Goal: Task Accomplishment & Management: Manage account settings

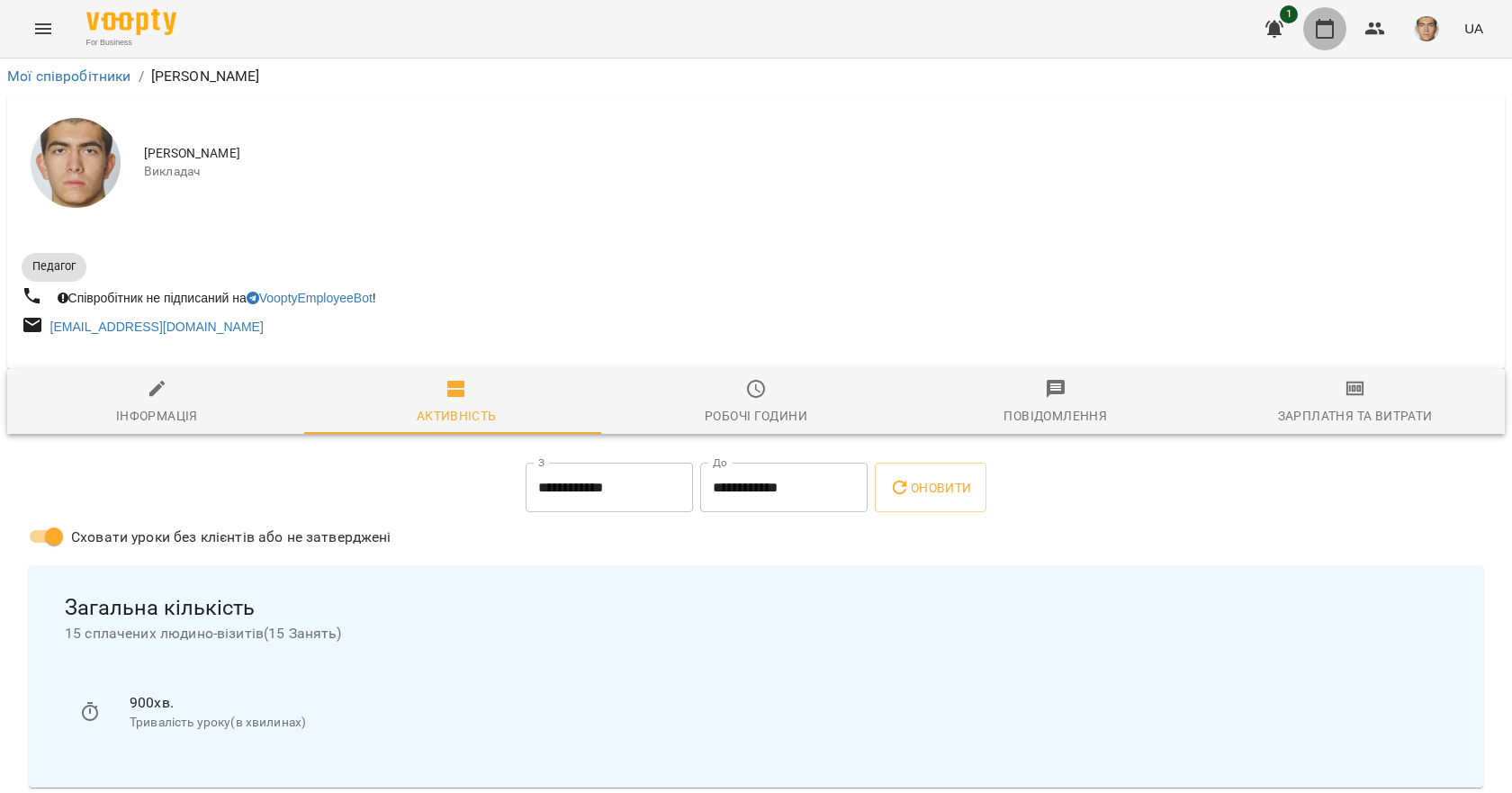
click at [1325, 26] on icon "button" at bounding box center [1325, 29] width 22 height 22
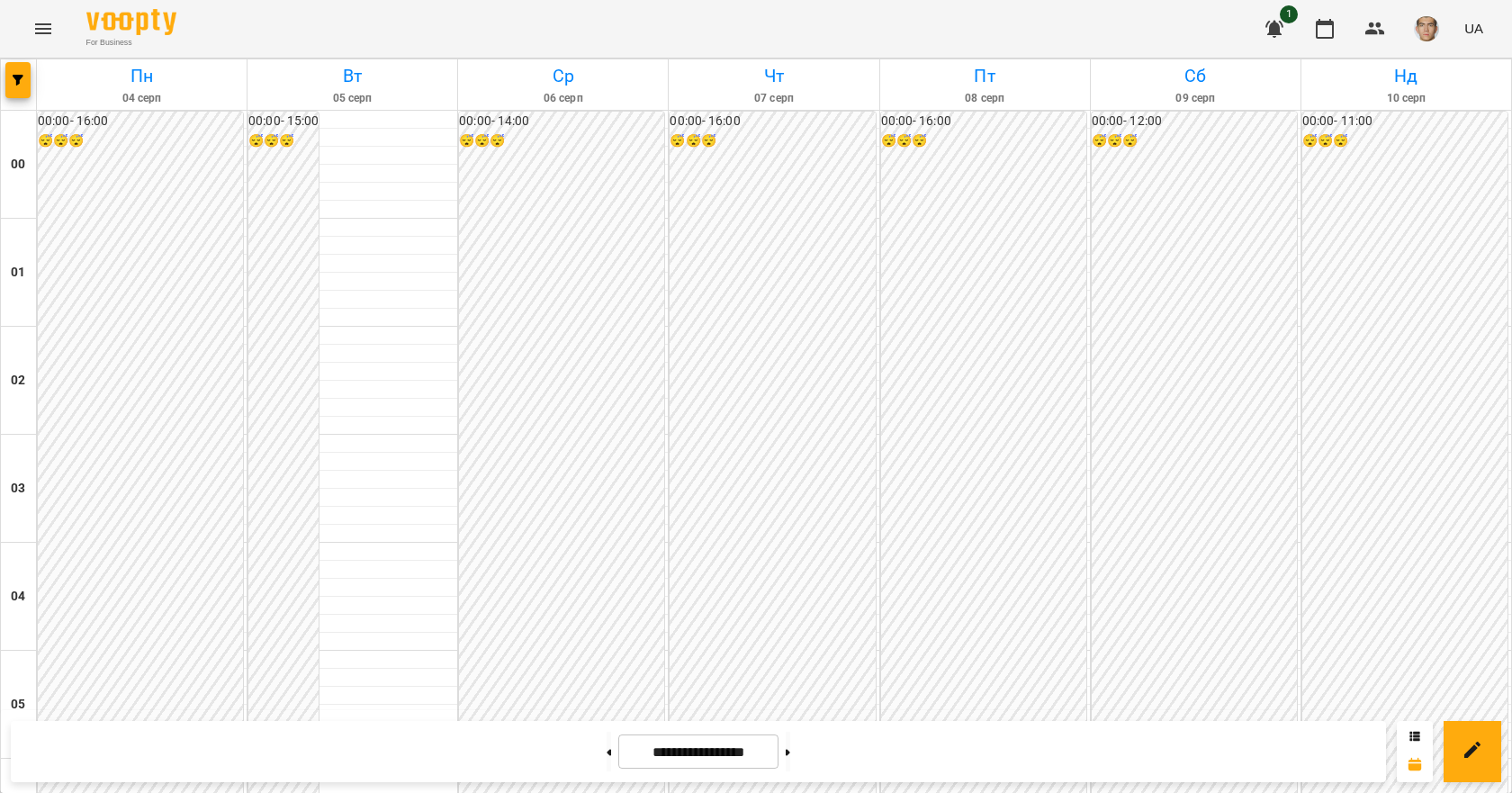
scroll to position [1530, 0]
click at [790, 759] on button at bounding box center [788, 751] width 5 height 40
type input "**********"
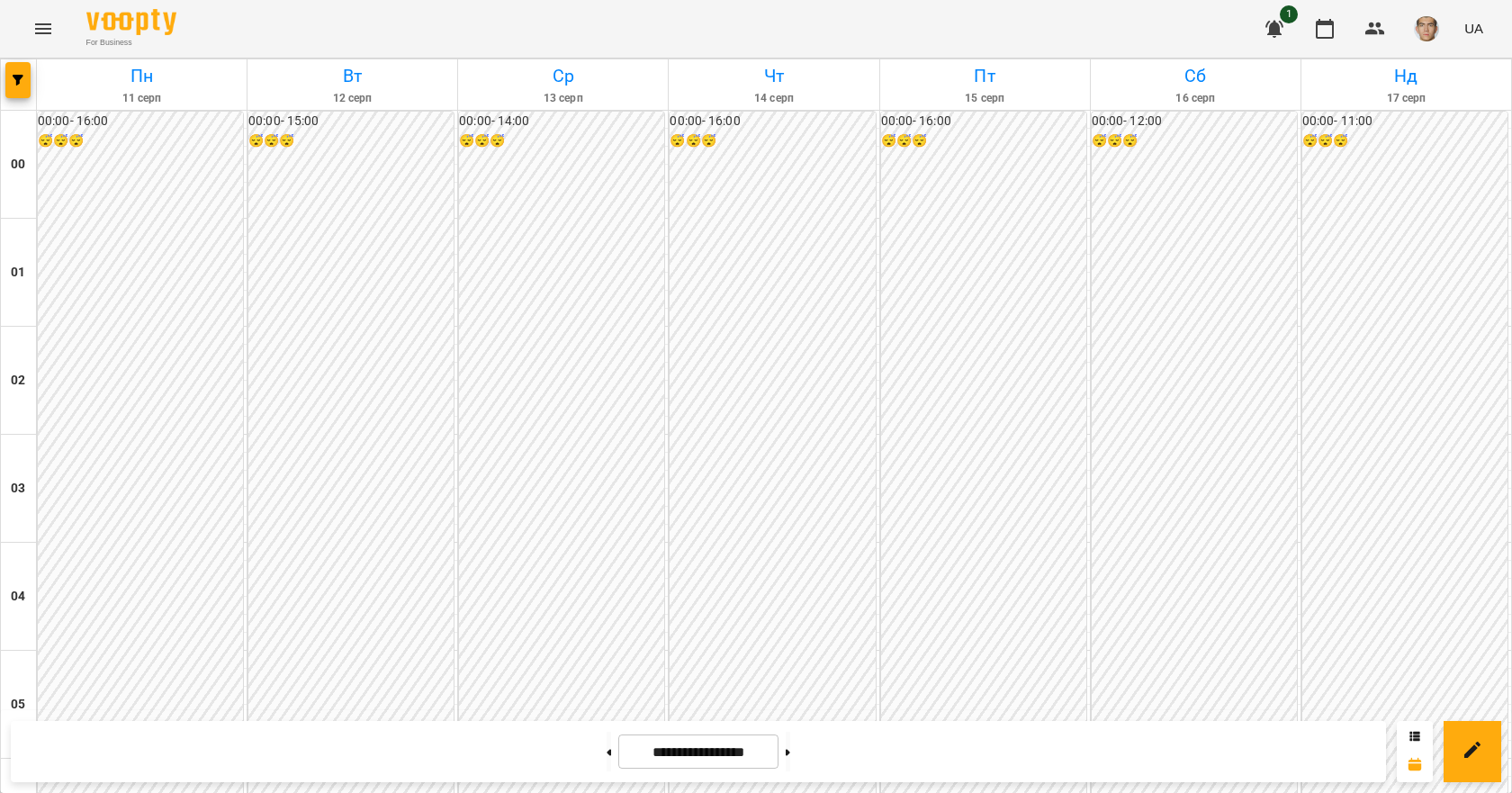
scroll to position [1271, 0]
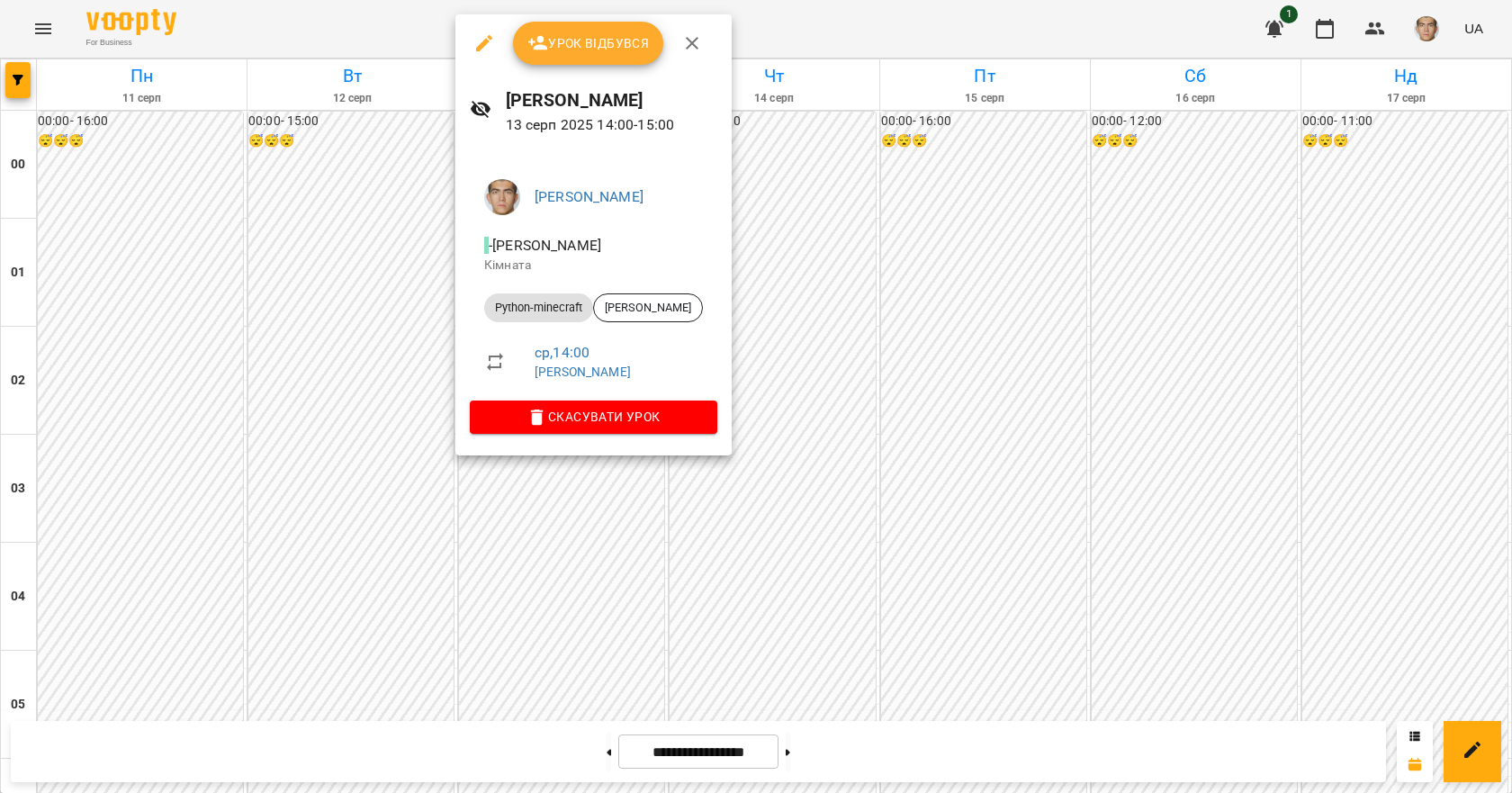
click at [624, 45] on span "Урок відбувся" at bounding box center [589, 43] width 122 height 22
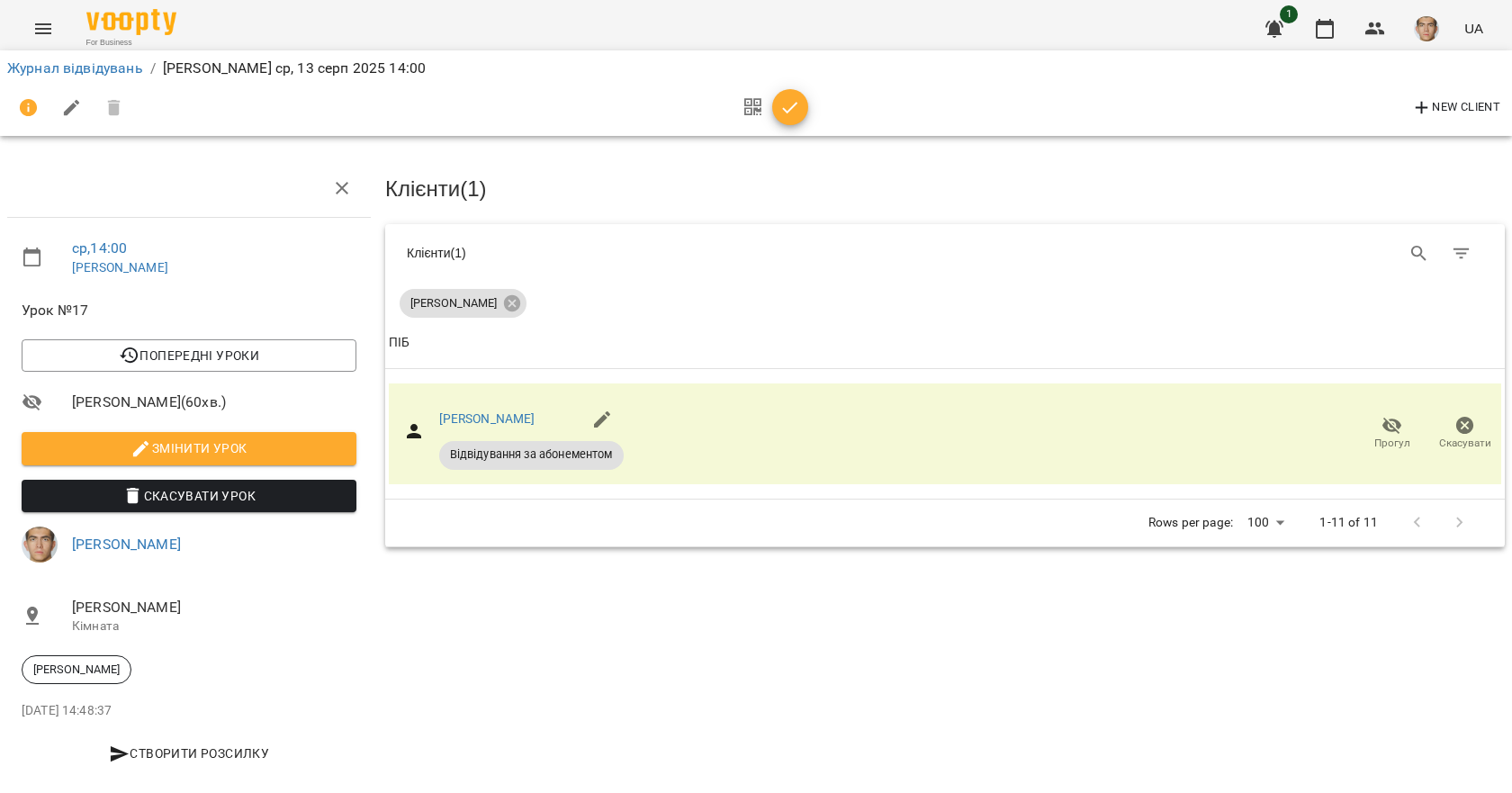
click at [786, 104] on icon "button" at bounding box center [790, 108] width 22 height 22
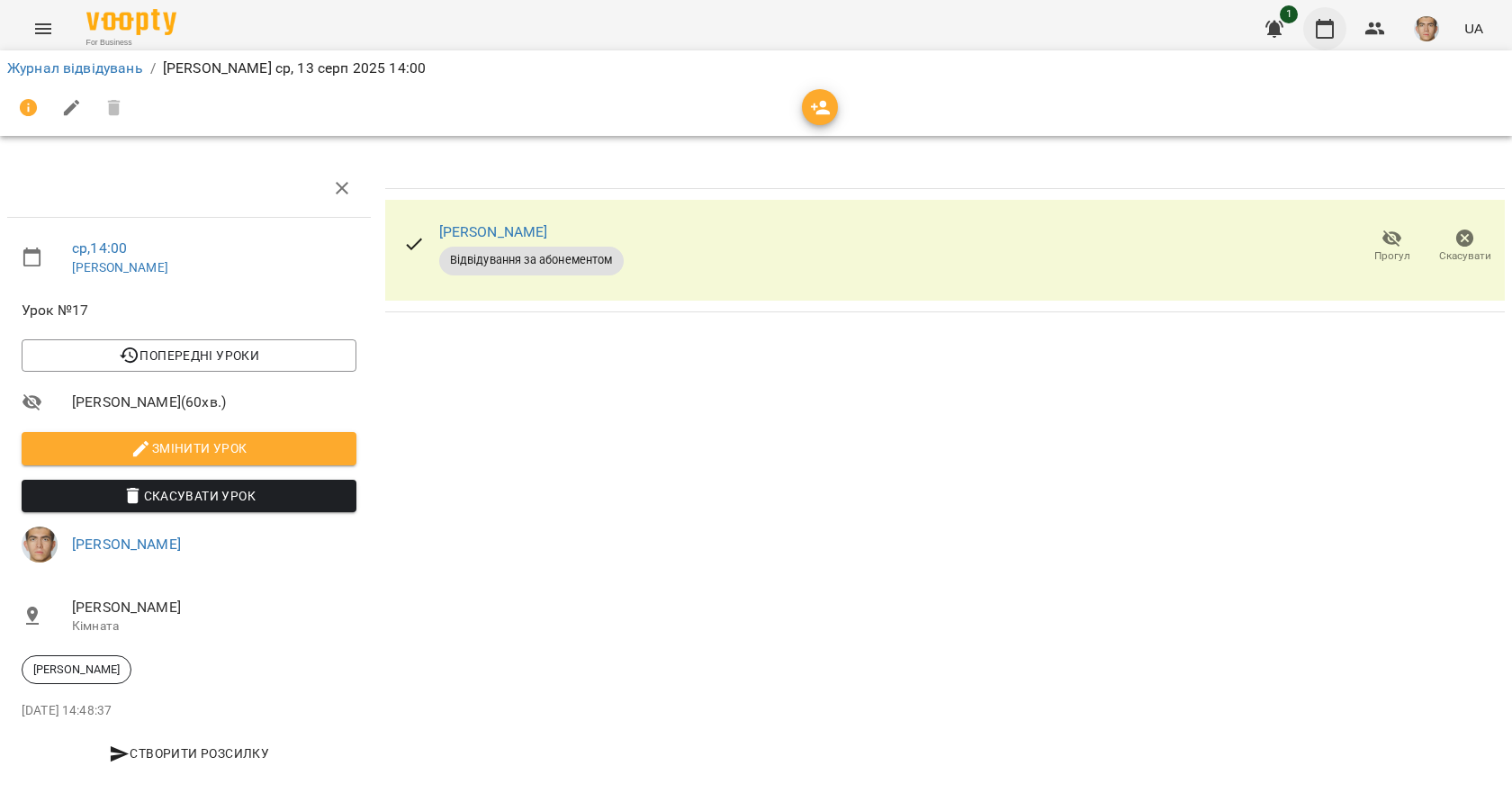
click at [1315, 23] on icon "button" at bounding box center [1325, 29] width 22 height 22
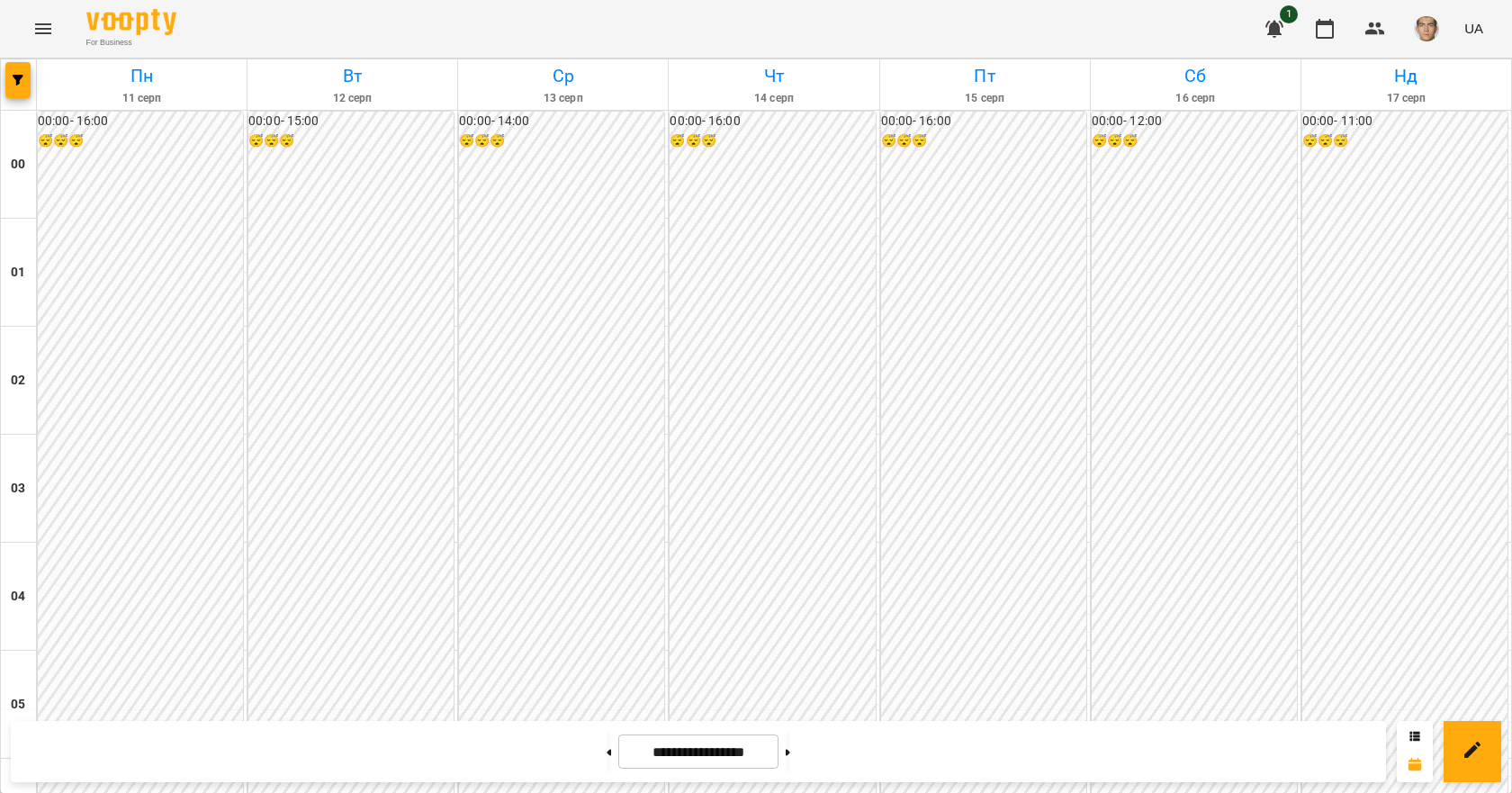
scroll to position [1530, 0]
